Goal: Task Accomplishment & Management: Use online tool/utility

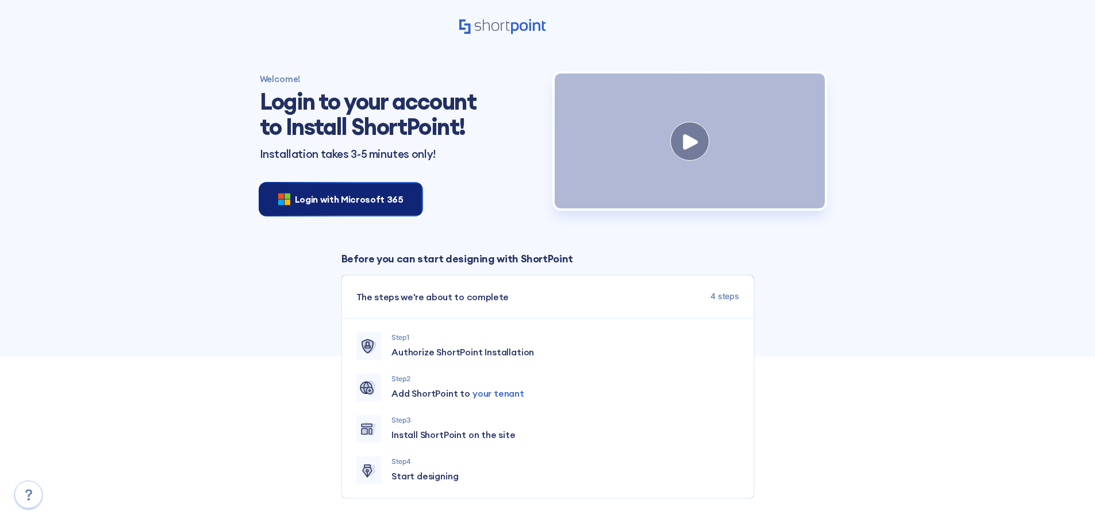
click at [403, 197] on div "Login with Microsoft 365" at bounding box center [341, 199] width 162 height 32
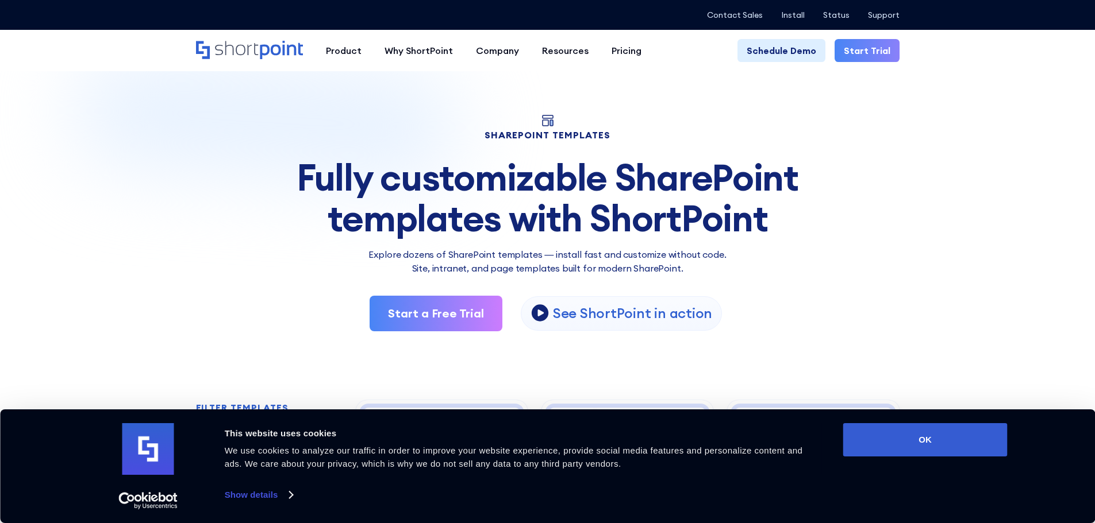
click at [860, 52] on link "Start Trial" at bounding box center [866, 50] width 65 height 23
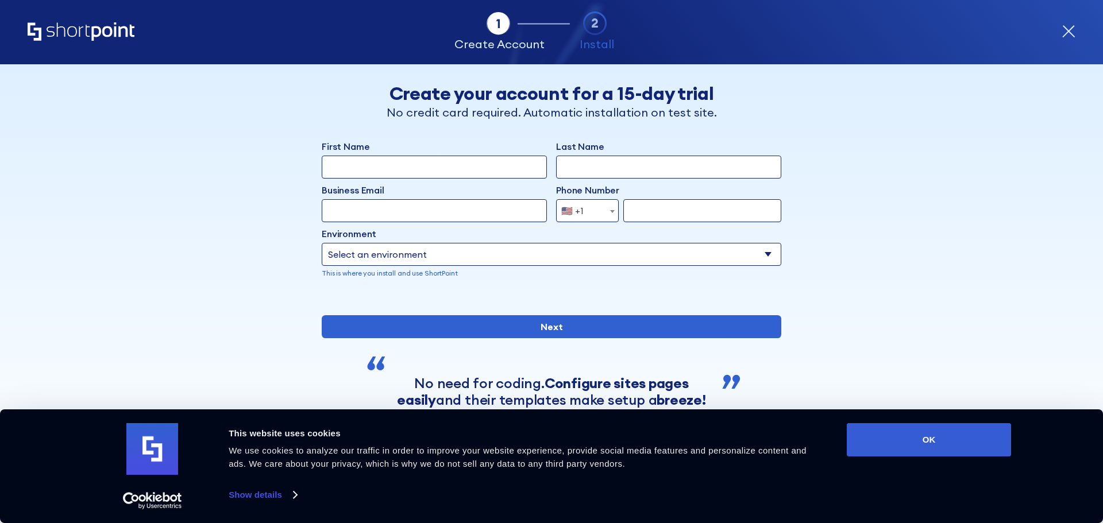
click at [394, 163] on input "First Name" at bounding box center [434, 167] width 225 height 23
type input "Nipuni"
click at [604, 171] on input "Last Name" at bounding box center [668, 167] width 225 height 23
type input "Gamage"
click at [429, 203] on input "Business Email" at bounding box center [434, 210] width 225 height 23
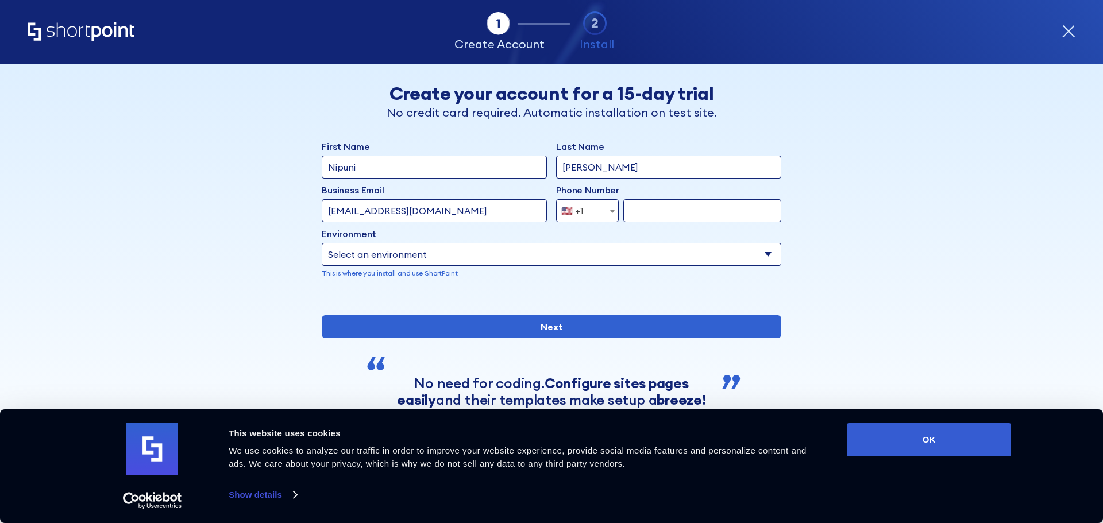
type input "admin@businessmonitor.com.au"
click at [615, 212] on div "Afghanistan (+93) Albania (+355) Algeria (+213) American Samoa (+1-684) Andorra…" at bounding box center [668, 210] width 225 height 23
click at [607, 209] on span "form" at bounding box center [612, 211] width 11 height 23
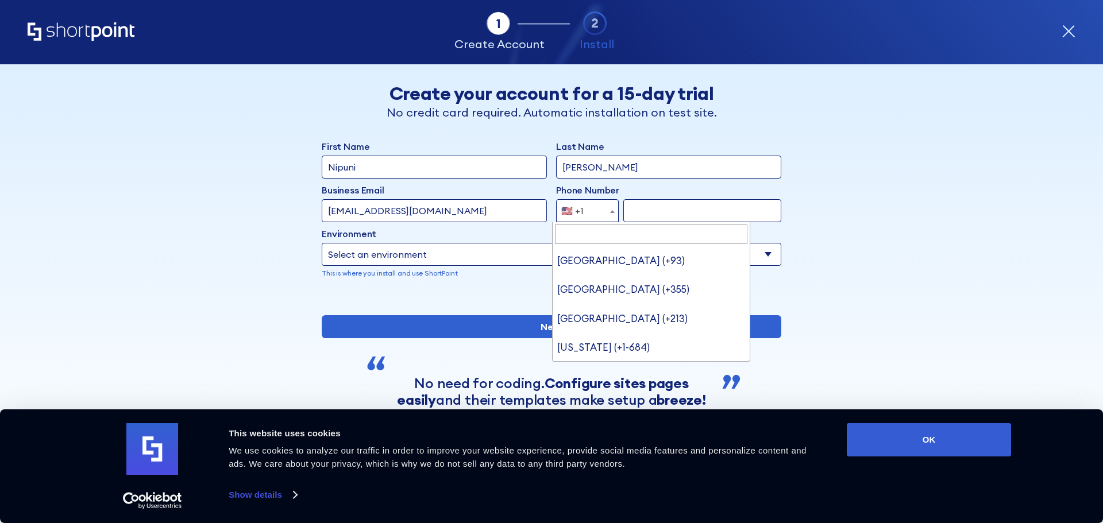
scroll to position [6418, 0]
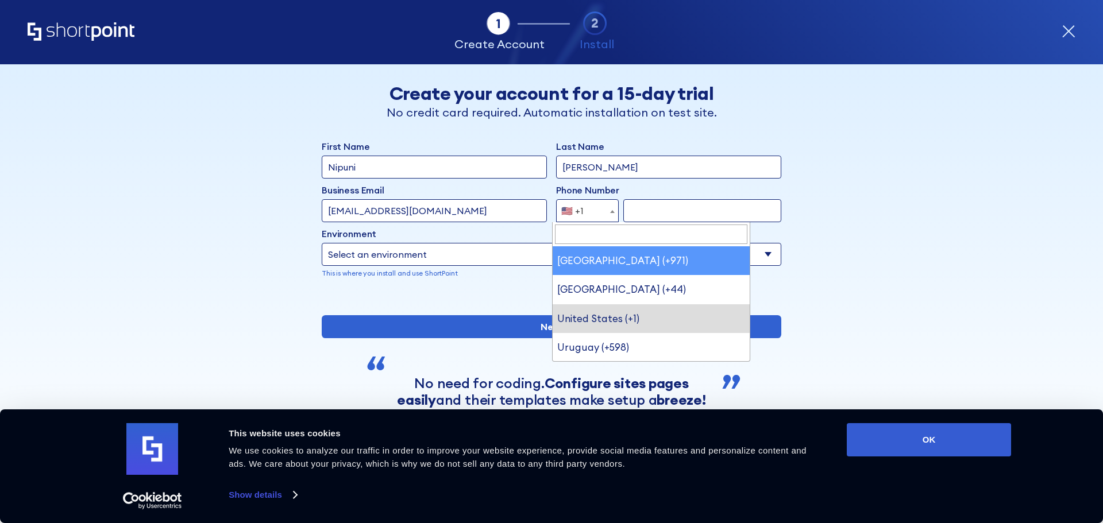
click at [597, 233] on input "Search" at bounding box center [651, 235] width 193 height 20
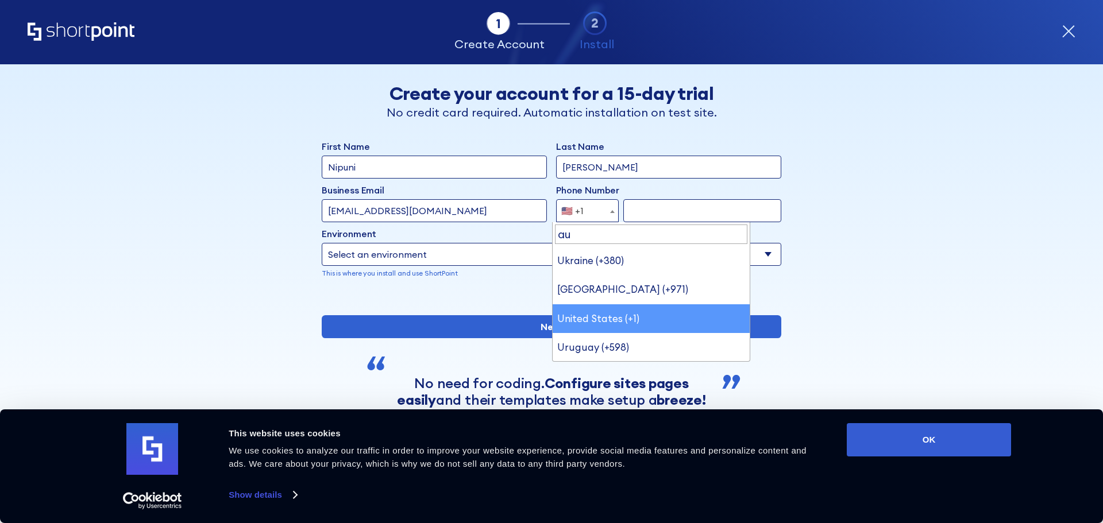
scroll to position [0, 0]
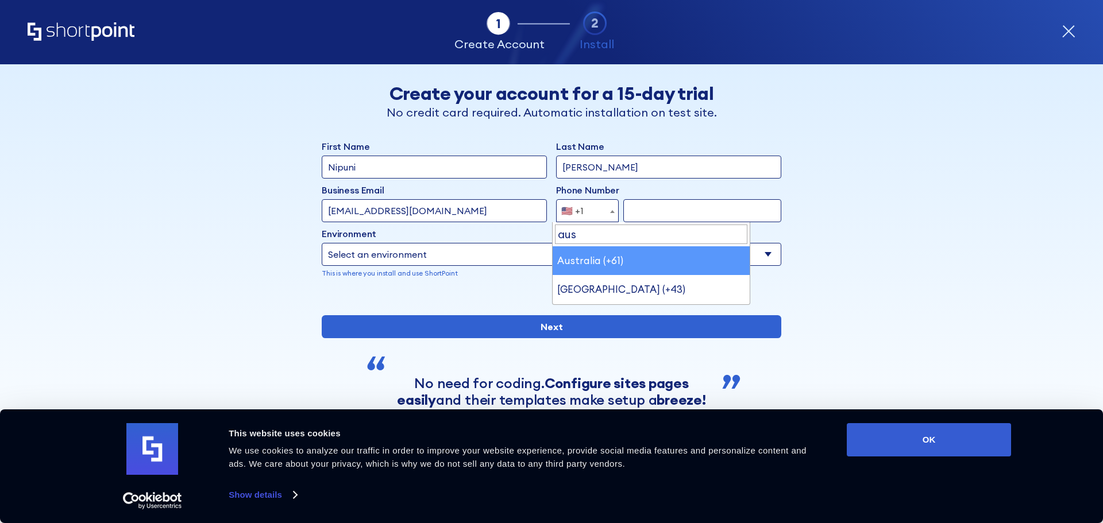
type input "aus"
drag, startPoint x: 606, startPoint y: 264, endPoint x: 652, endPoint y: 228, distance: 58.2
select select "+61"
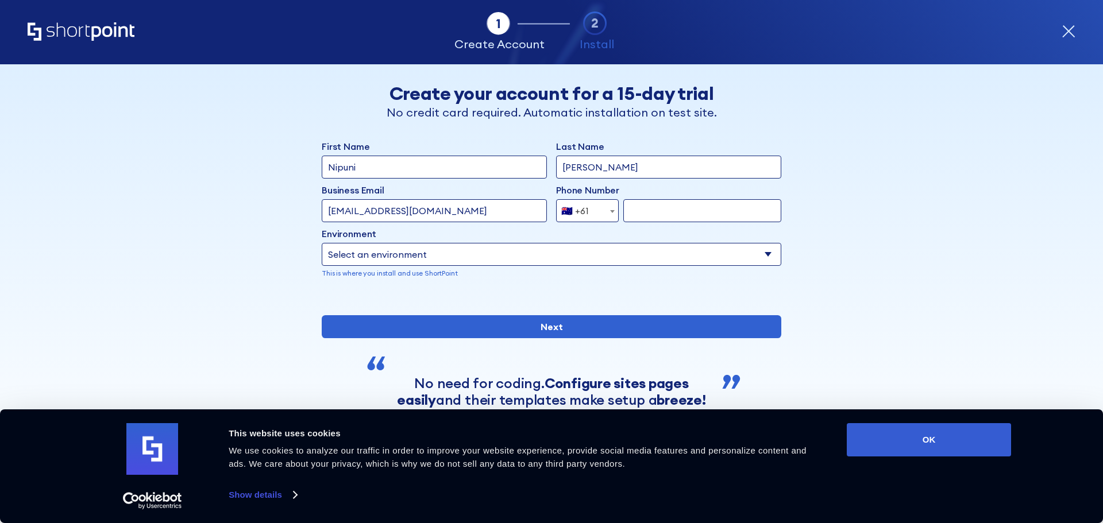
click at [662, 217] on input "form" at bounding box center [702, 210] width 158 height 23
type input "(03) 9555 3855"
click at [484, 249] on select "Select an environment Microsoft 365 SharePoint Online SharePoint Subscription E…" at bounding box center [552, 254] width 460 height 23
click at [322, 243] on select "Select an environment Microsoft 365 SharePoint Online SharePoint Subscription E…" at bounding box center [552, 254] width 460 height 23
click at [438, 257] on select "Select an environment Microsoft 365 SharePoint Online SharePoint Subscription E…" at bounding box center [552, 254] width 460 height 23
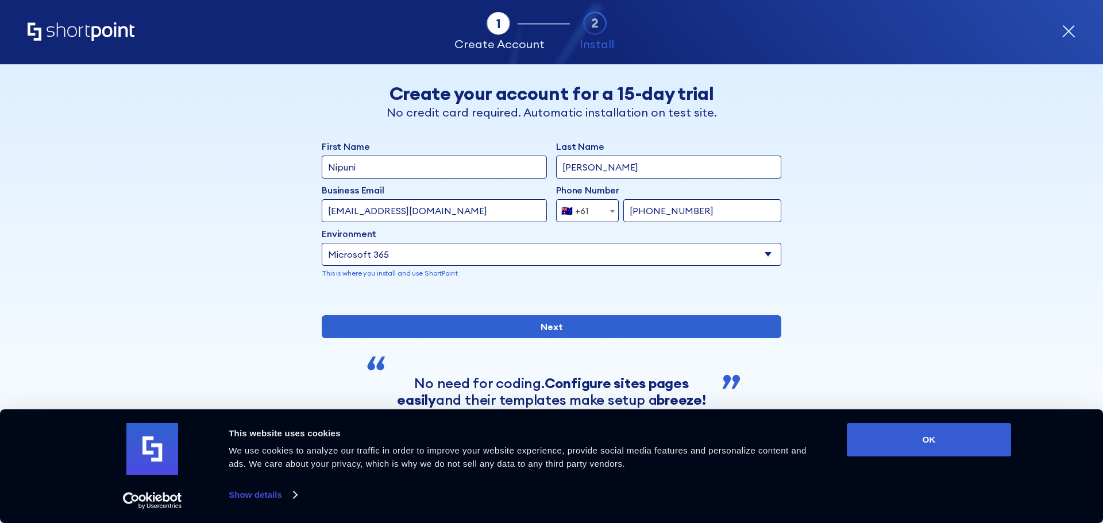
select select "SharePoint Online"
click at [322, 243] on select "Select an environment Microsoft 365 SharePoint Online SharePoint Subscription E…" at bounding box center [552, 254] width 460 height 23
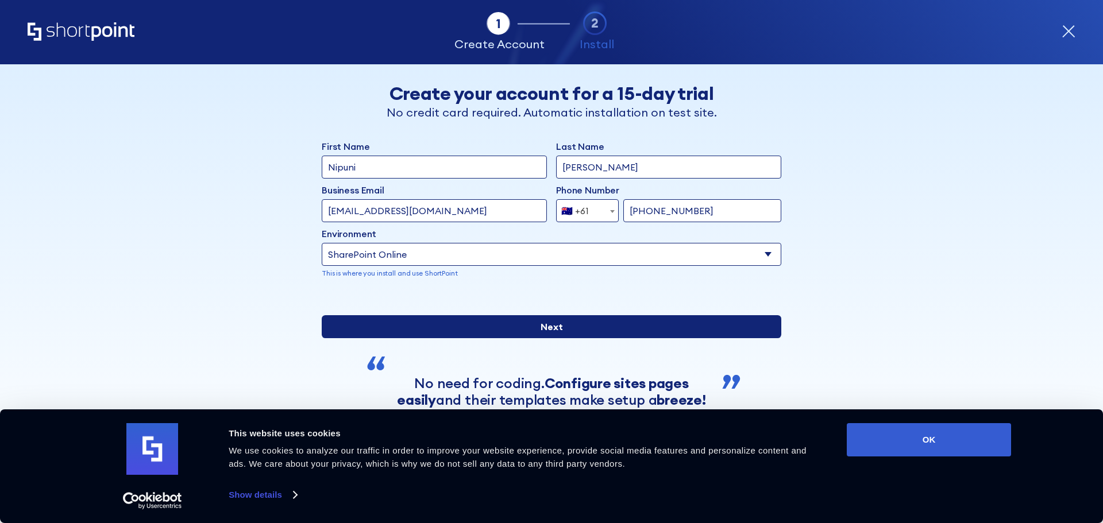
click at [438, 338] on input "Next" at bounding box center [552, 326] width 460 height 23
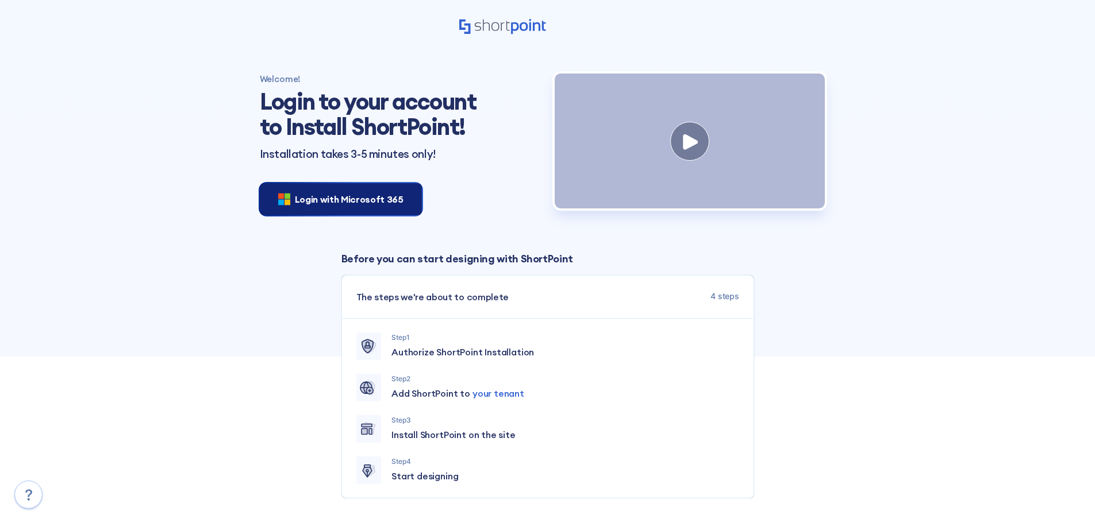
click at [379, 203] on span "Login with Microsoft 365" at bounding box center [349, 199] width 109 height 14
click at [359, 207] on div "Login with Microsoft 365" at bounding box center [341, 199] width 162 height 32
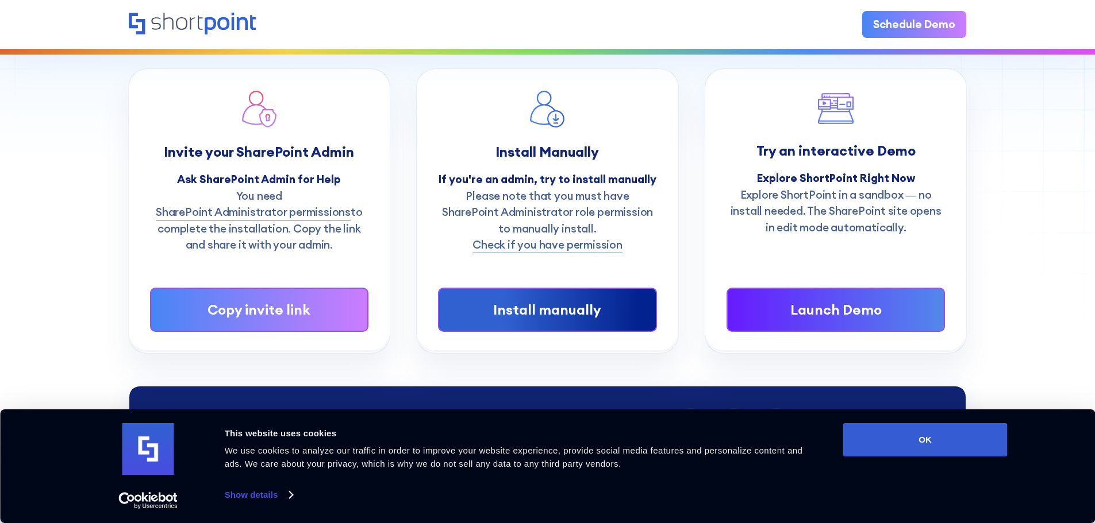
scroll to position [172, 0]
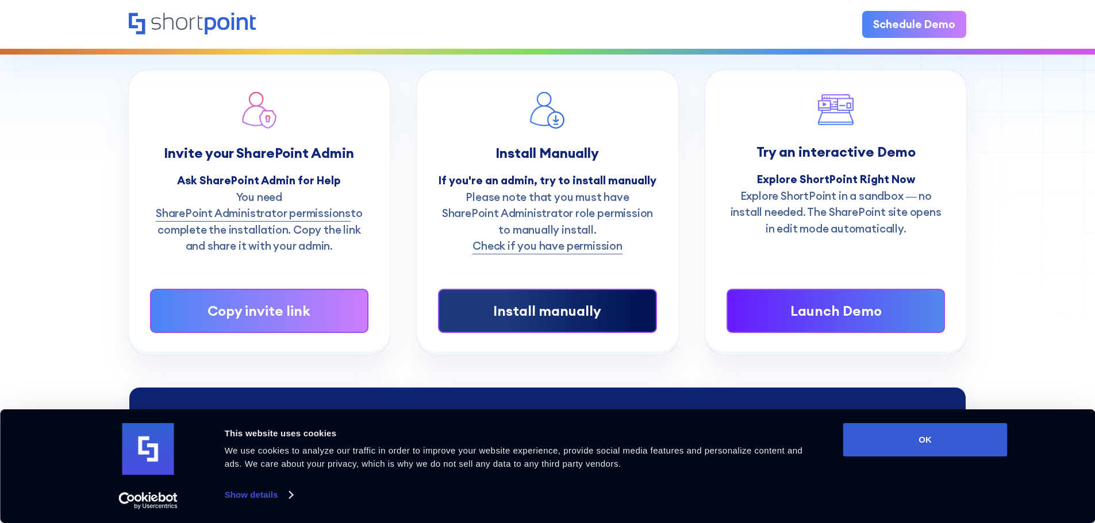
click at [480, 306] on div "Install manually" at bounding box center [547, 311] width 172 height 21
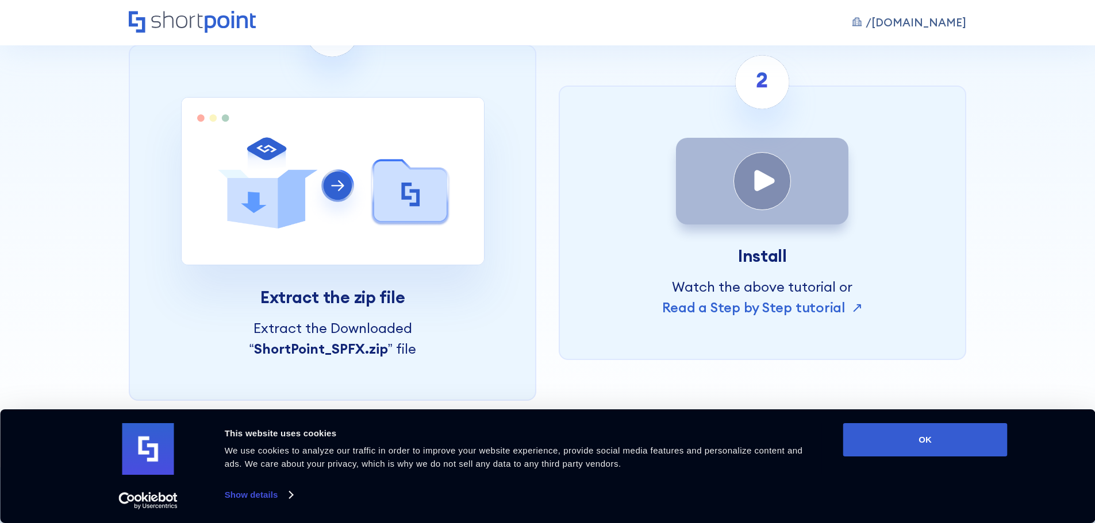
scroll to position [575, 0]
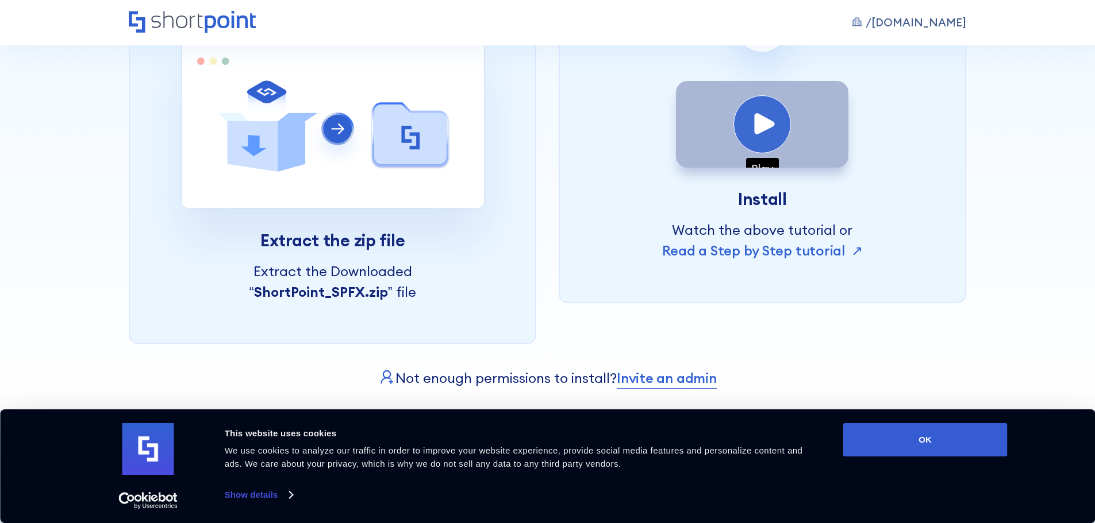
click at [783, 146] on div "Play" at bounding box center [761, 123] width 57 height 57
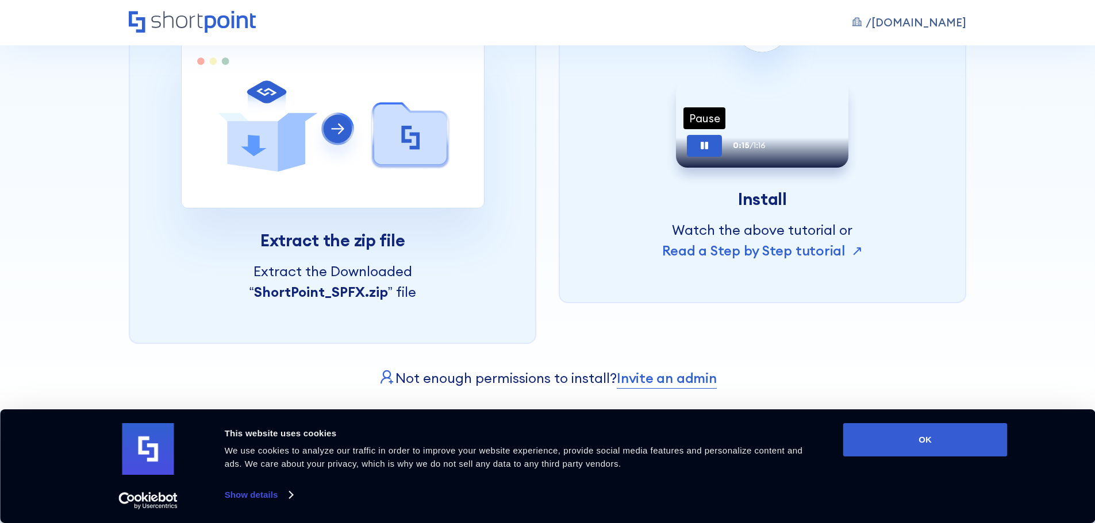
click at [687, 157] on div "Pause" at bounding box center [704, 146] width 35 height 22
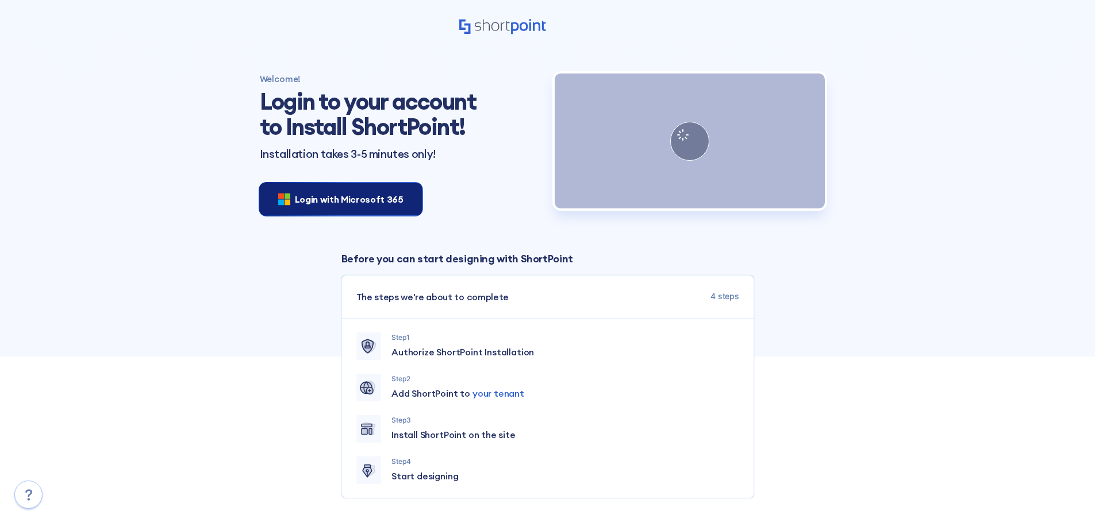
click at [360, 206] on span "Login with Microsoft 365" at bounding box center [349, 199] width 109 height 14
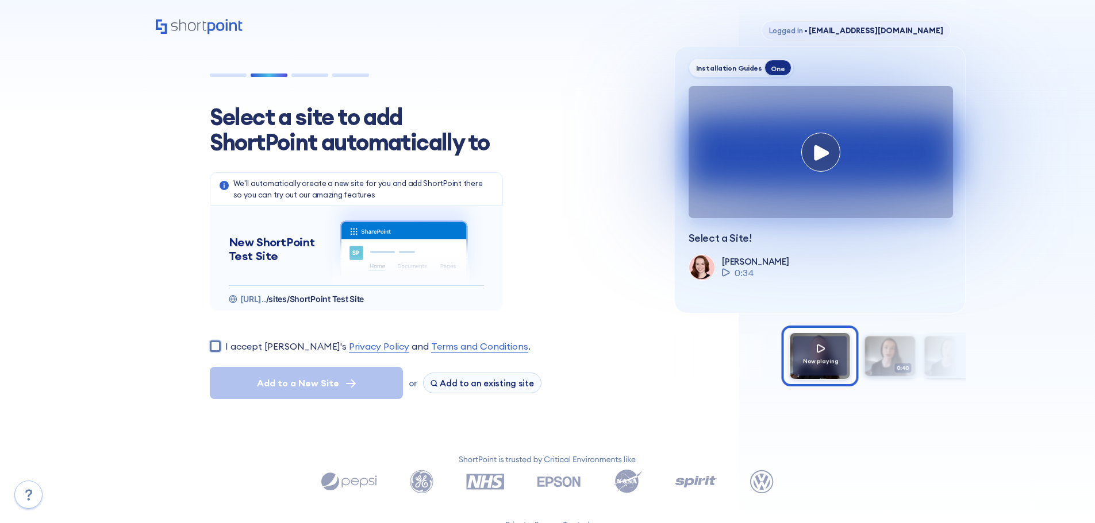
click at [216, 346] on input "I accept ShortPoint's Privacy Policy and Terms and Conditions ." at bounding box center [215, 346] width 11 height 11
checkbox input "true"
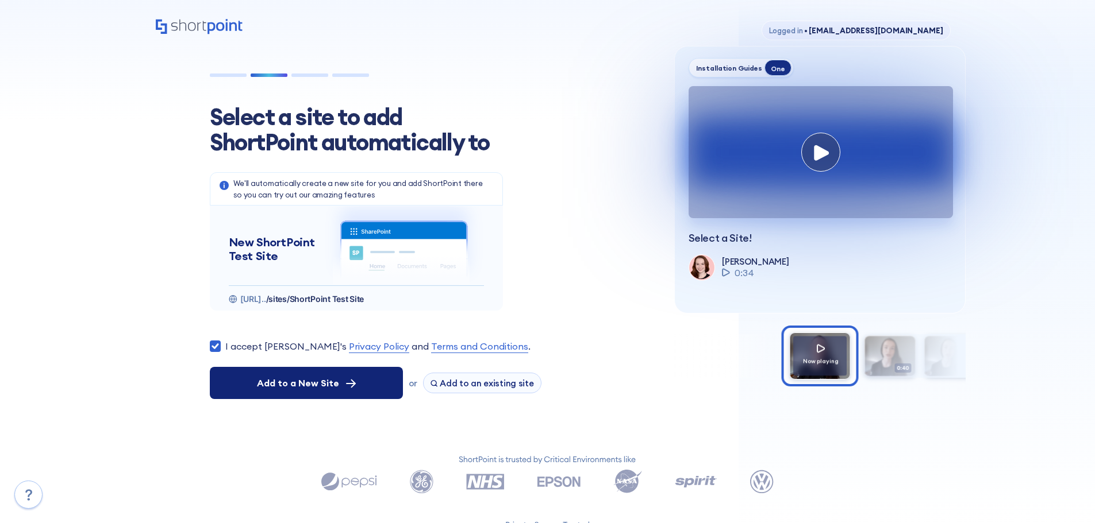
click at [363, 387] on button "Add to a New Site" at bounding box center [306, 383] width 193 height 32
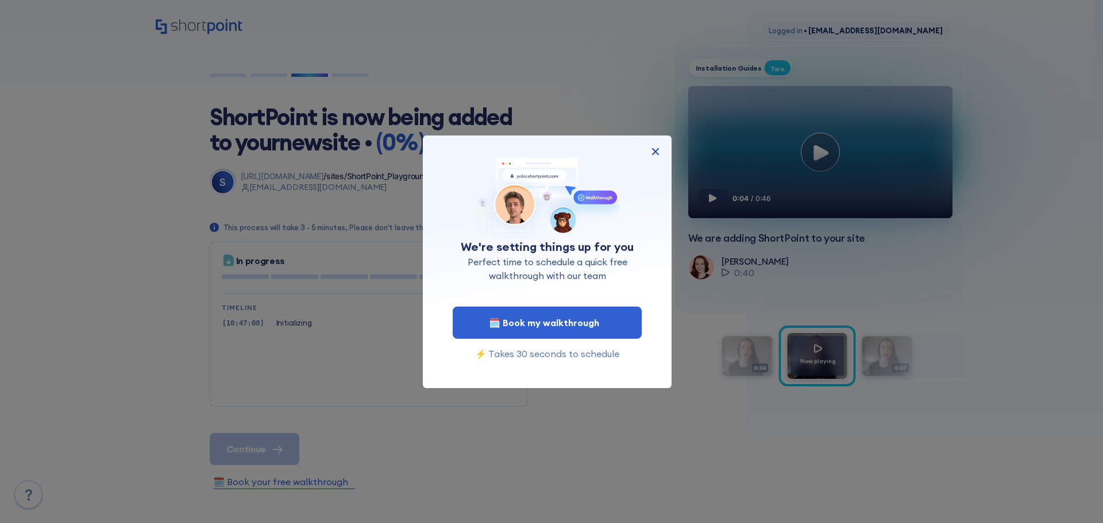
click at [651, 151] on img at bounding box center [656, 152] width 14 height 14
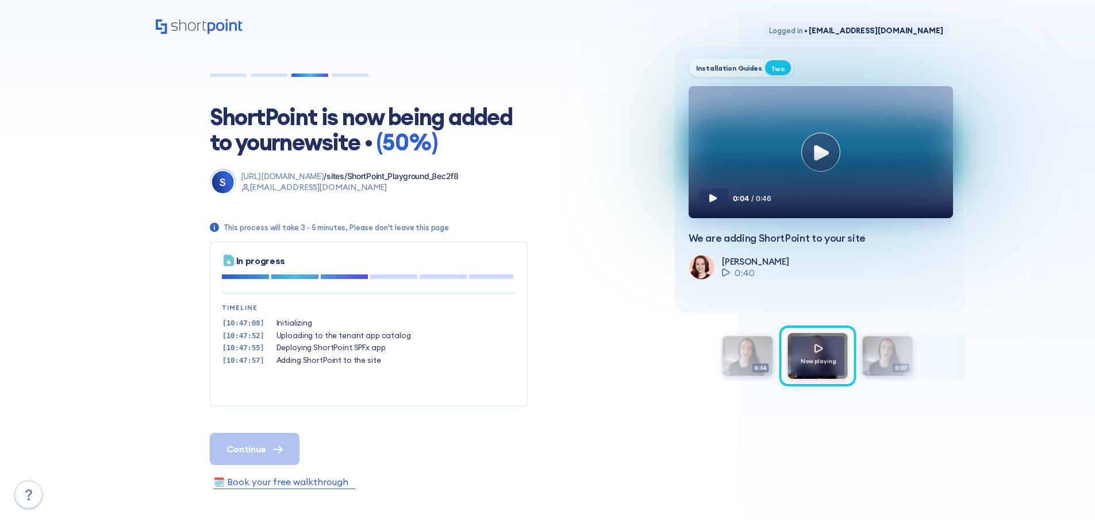
scroll to position [35, 0]
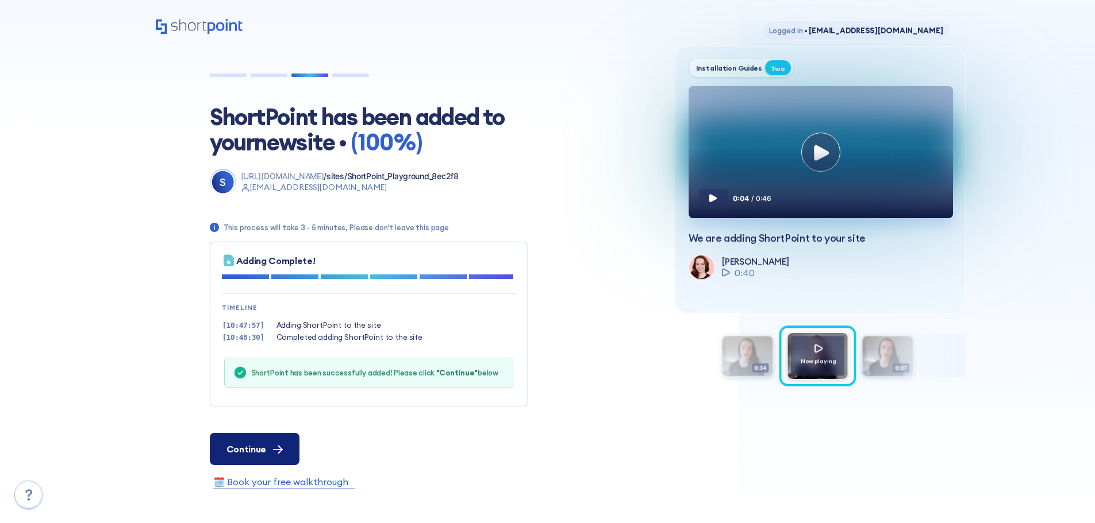
click at [278, 446] on icon at bounding box center [279, 449] width 3 height 7
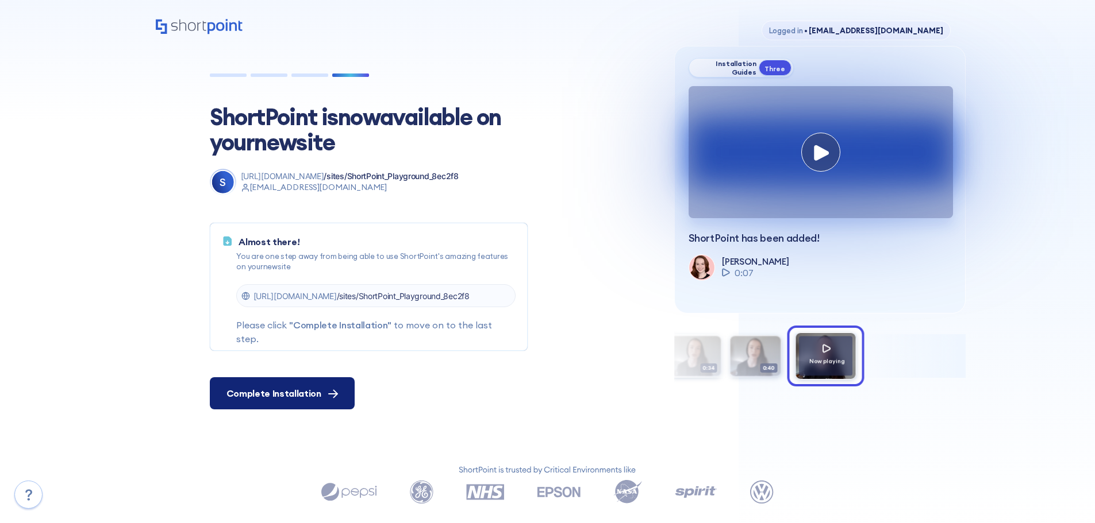
click at [328, 403] on button "Complete Installation" at bounding box center [282, 394] width 145 height 32
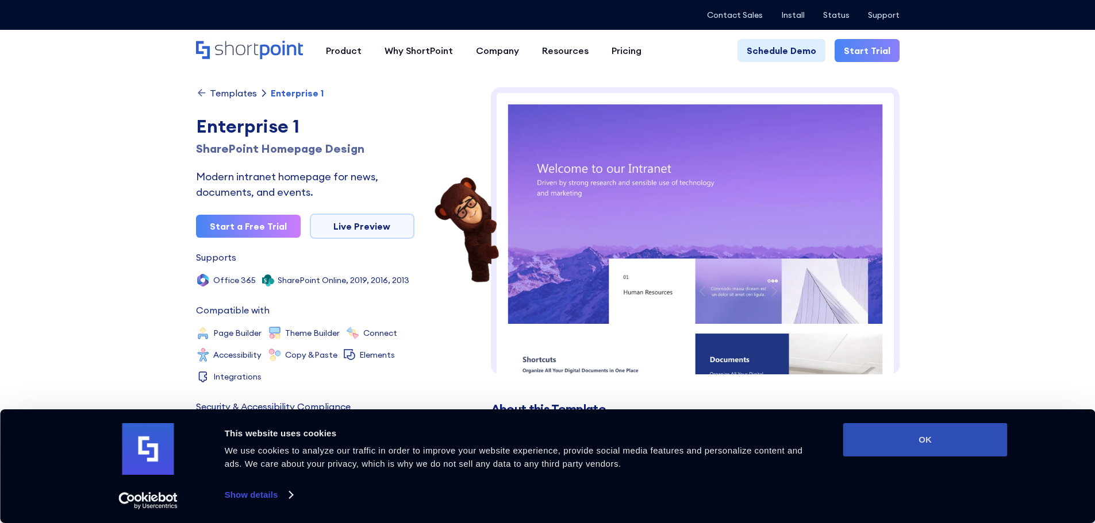
click at [938, 432] on button "OK" at bounding box center [925, 439] width 164 height 33
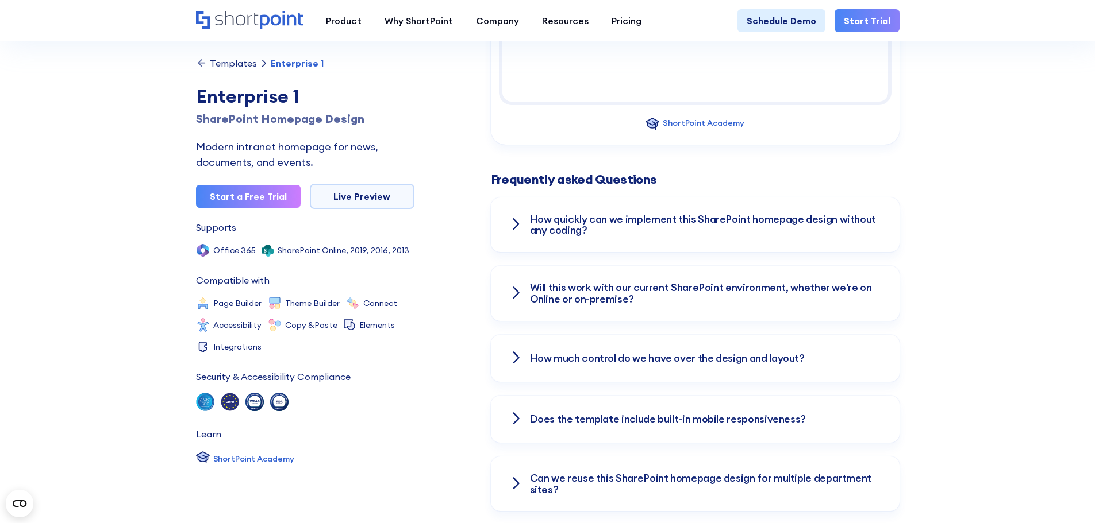
scroll to position [1494, 0]
